Goal: Information Seeking & Learning: Learn about a topic

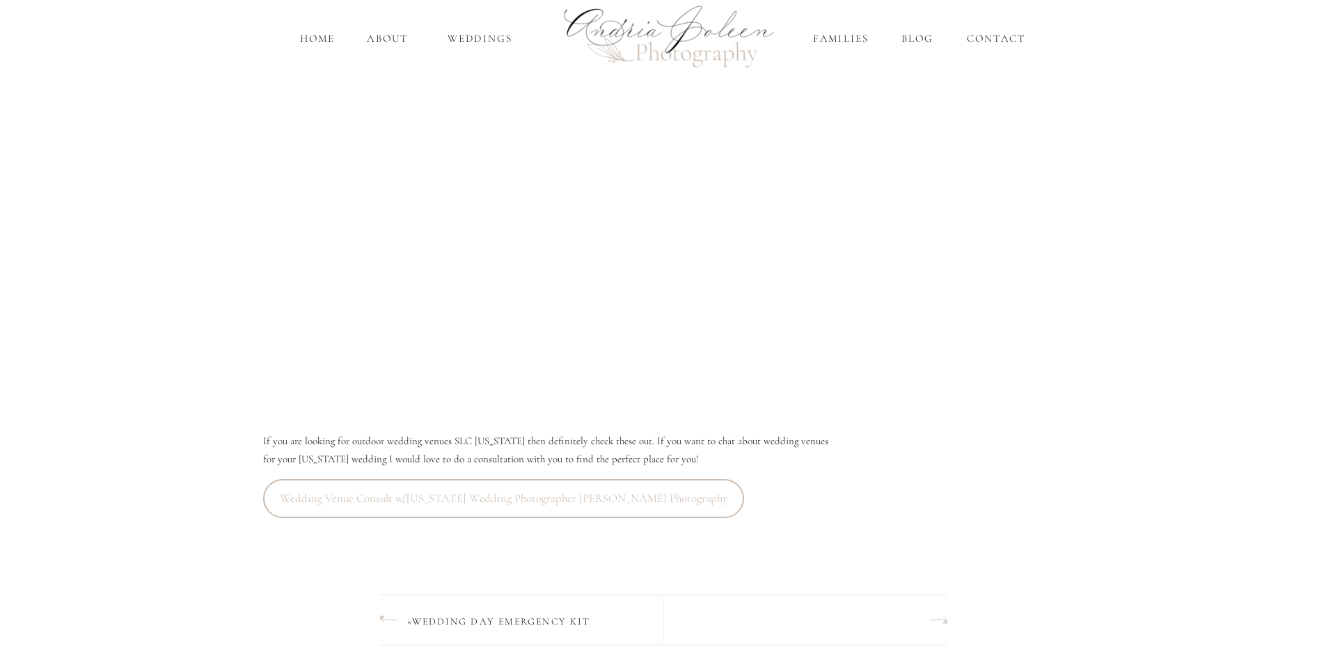
scroll to position [1810, 0]
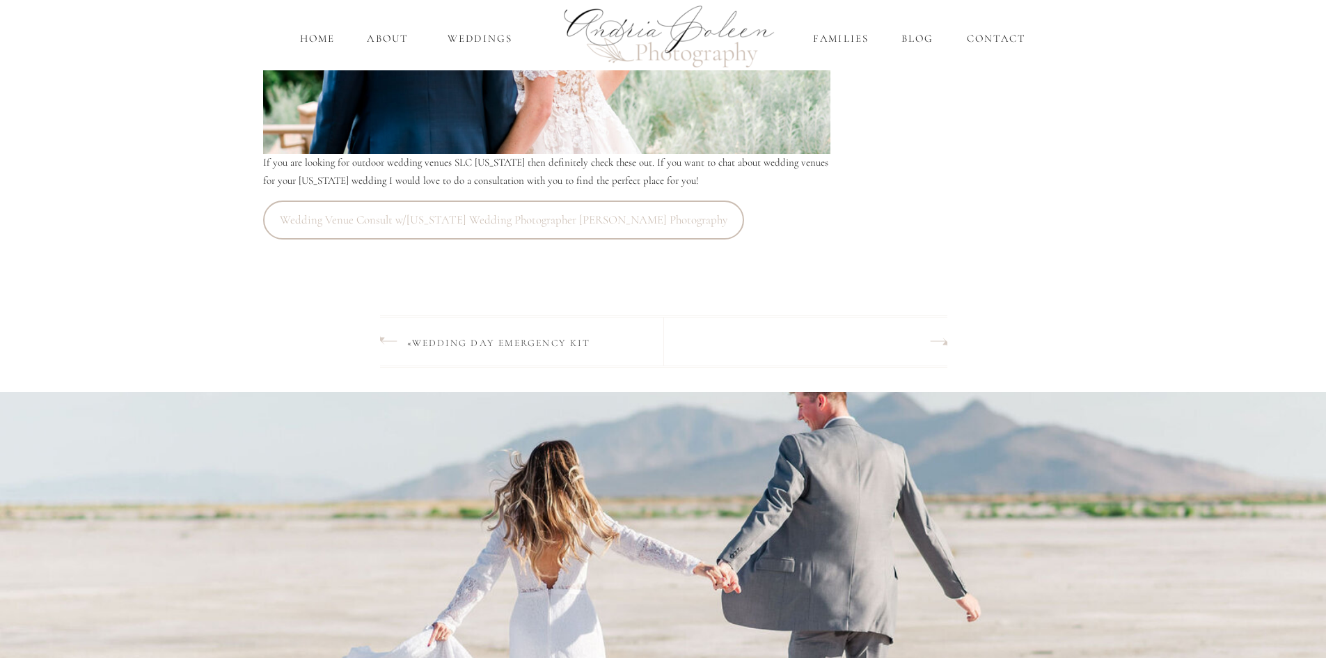
click at [443, 339] on link "Wedding Day Emergency Kit" at bounding box center [501, 343] width 179 height 12
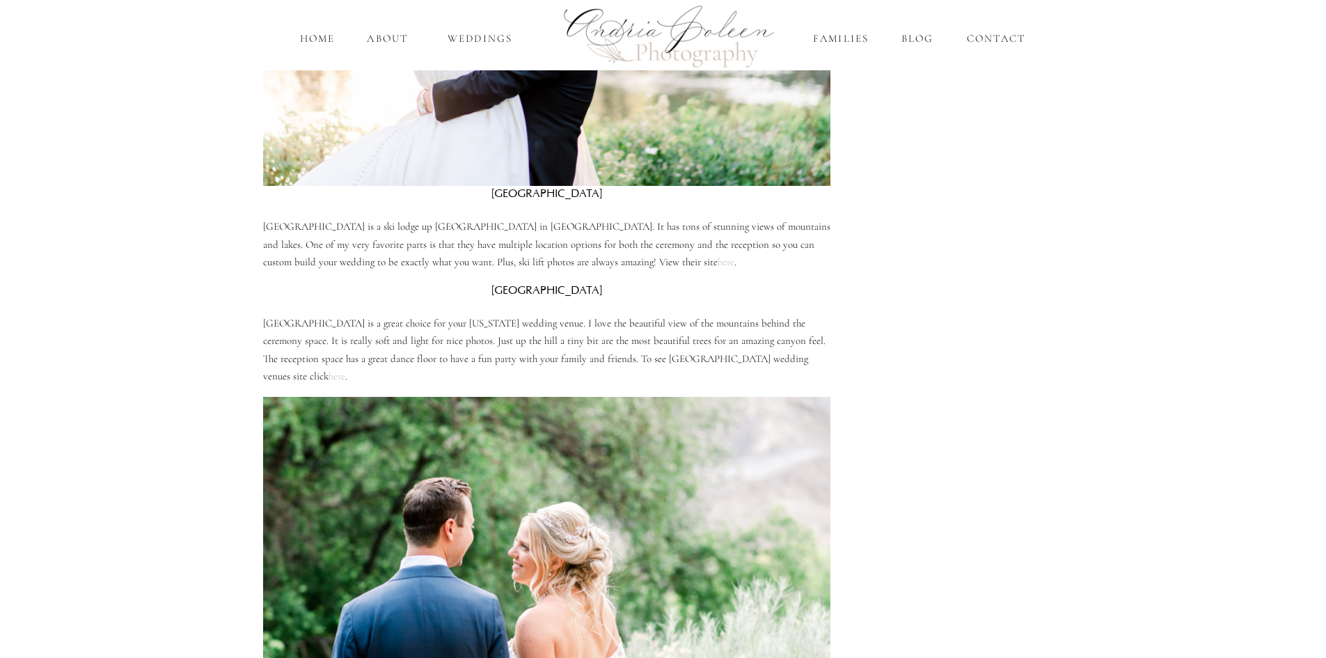
scroll to position [1189, 0]
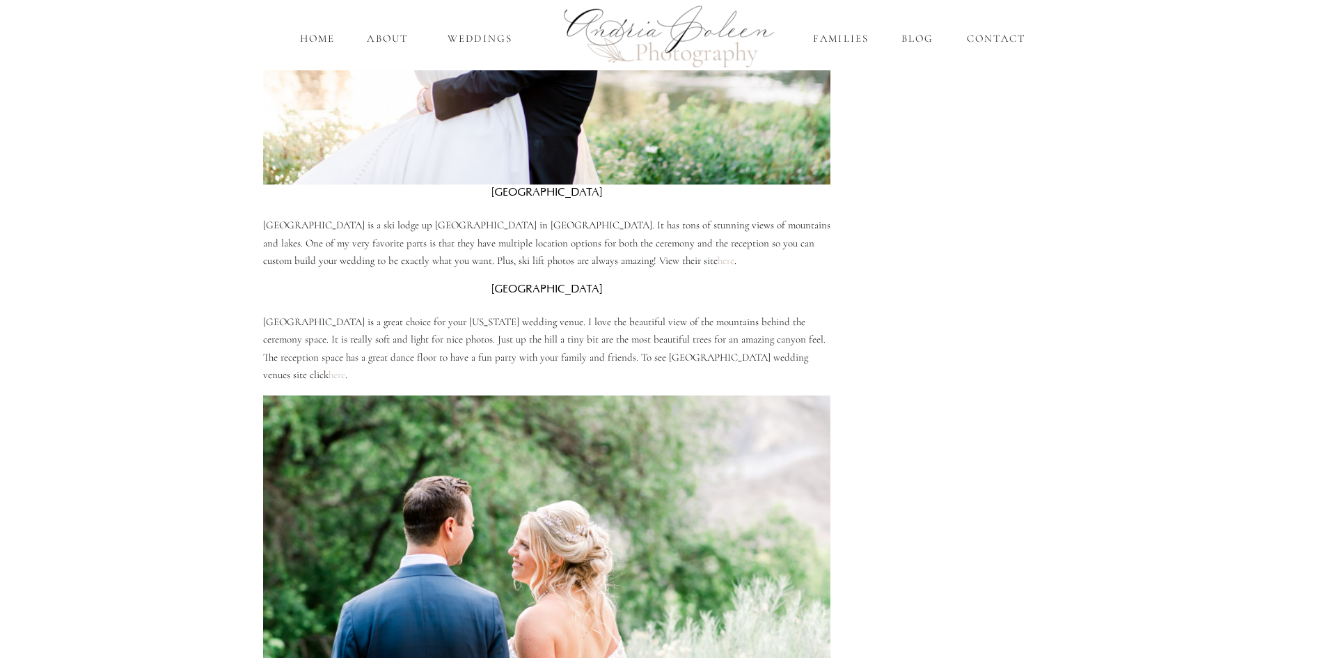
drag, startPoint x: 468, startPoint y: 191, endPoint x: 615, endPoint y: 193, distance: 146.9
click at [615, 193] on h2 "[GEOGRAPHIC_DATA]" at bounding box center [546, 191] width 567 height 15
click at [731, 259] on link "here" at bounding box center [726, 260] width 17 height 13
click at [345, 368] on link "here" at bounding box center [337, 374] width 17 height 13
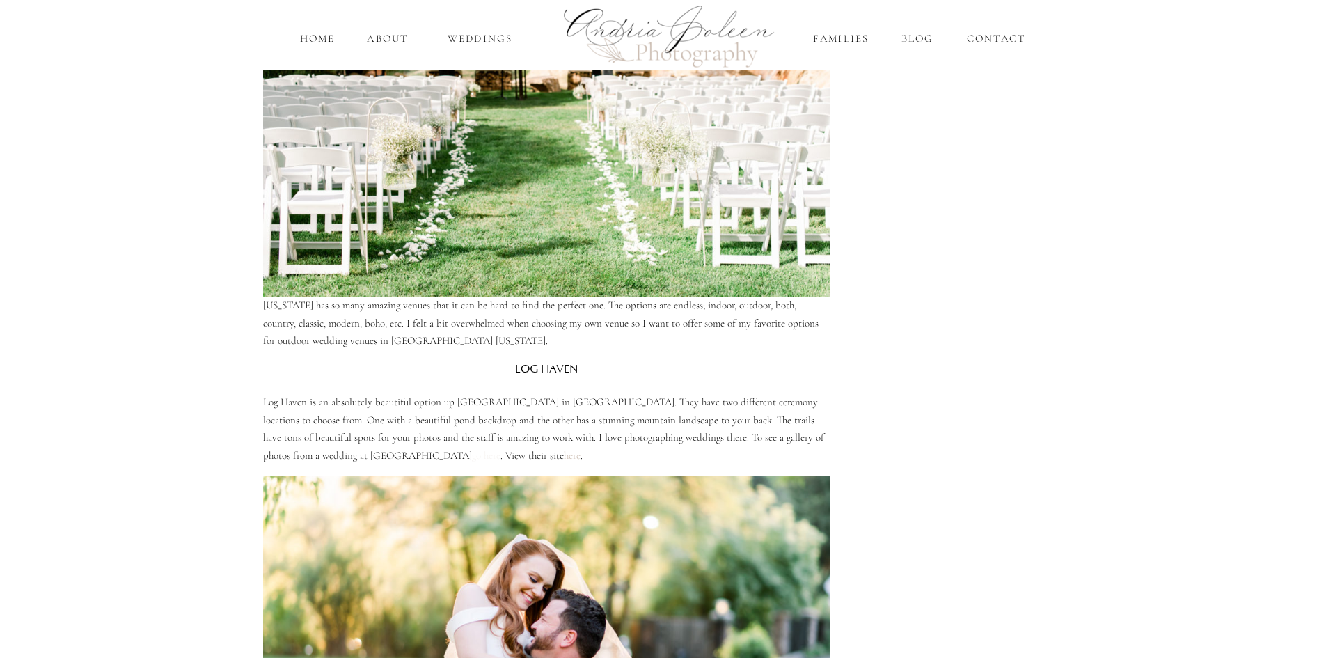
scroll to position [563, 0]
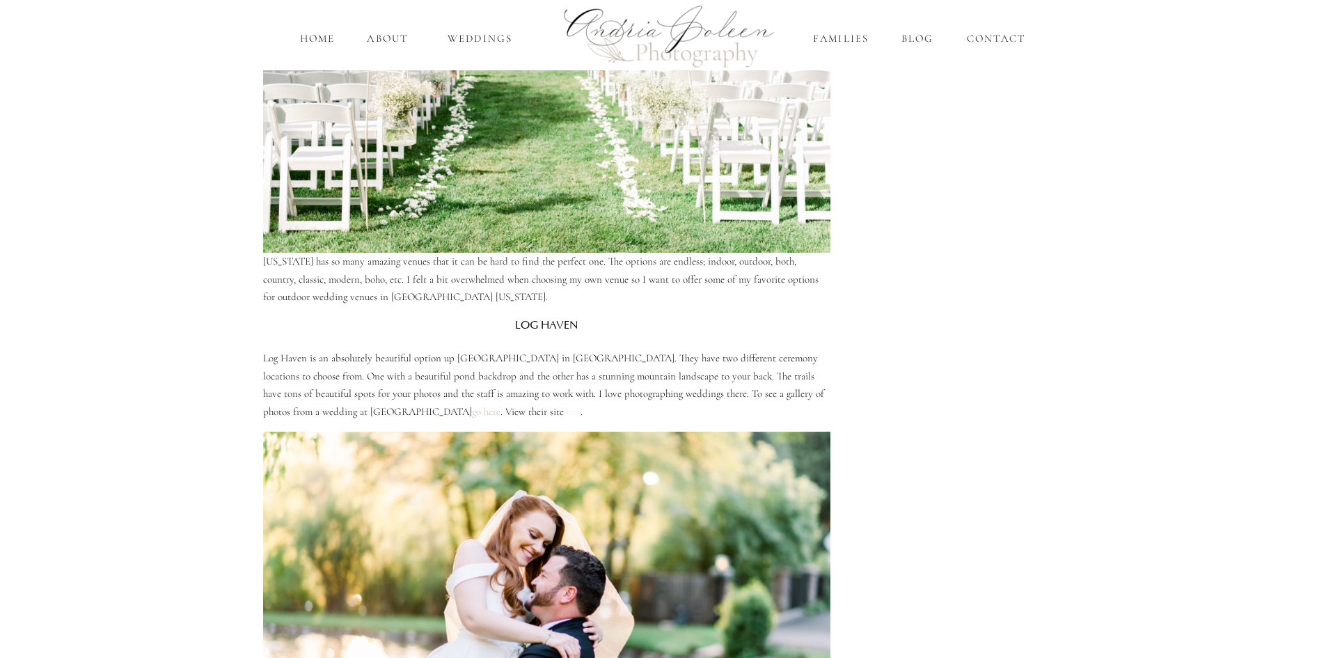
click at [564, 410] on link "here" at bounding box center [572, 411] width 17 height 13
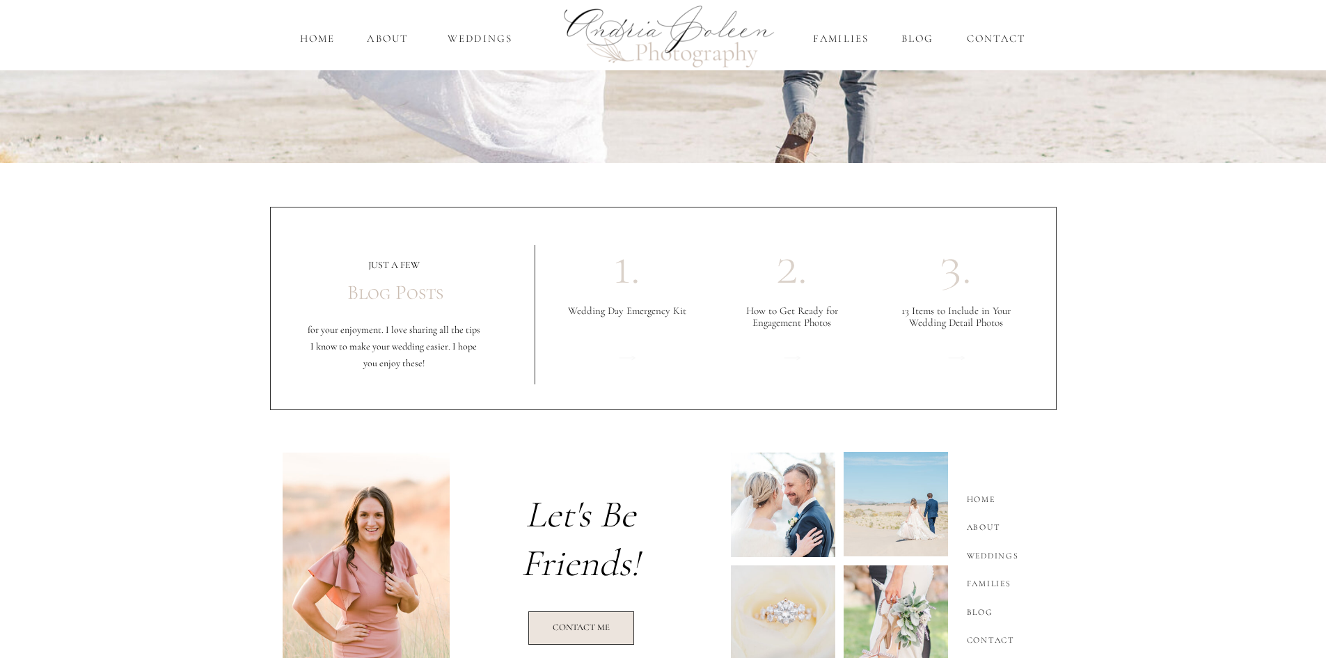
scroll to position [2512, 0]
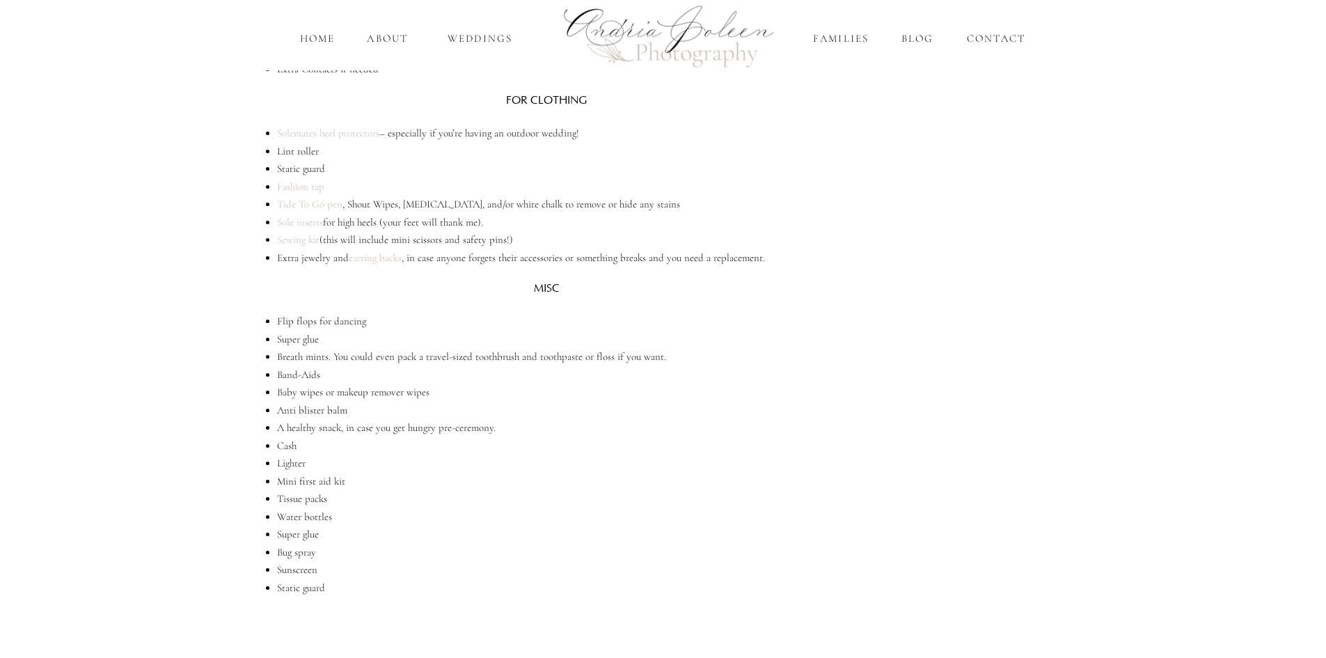
scroll to position [2227, 0]
